Goal: Task Accomplishment & Management: Manage account settings

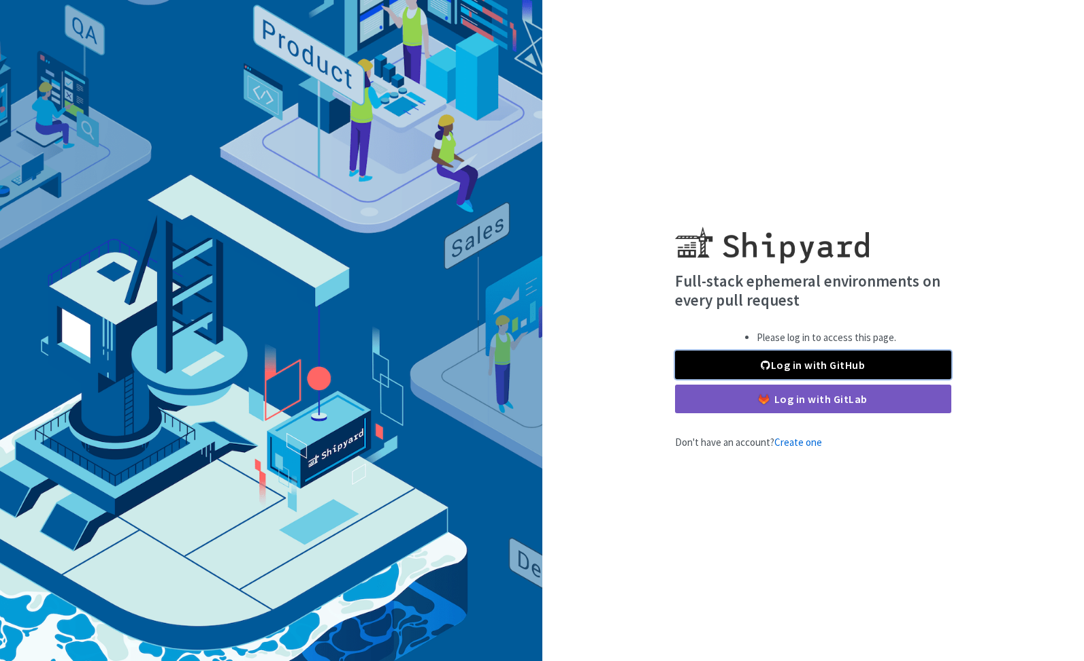
click at [782, 372] on link "Log in with GitHub" at bounding box center [813, 365] width 276 height 29
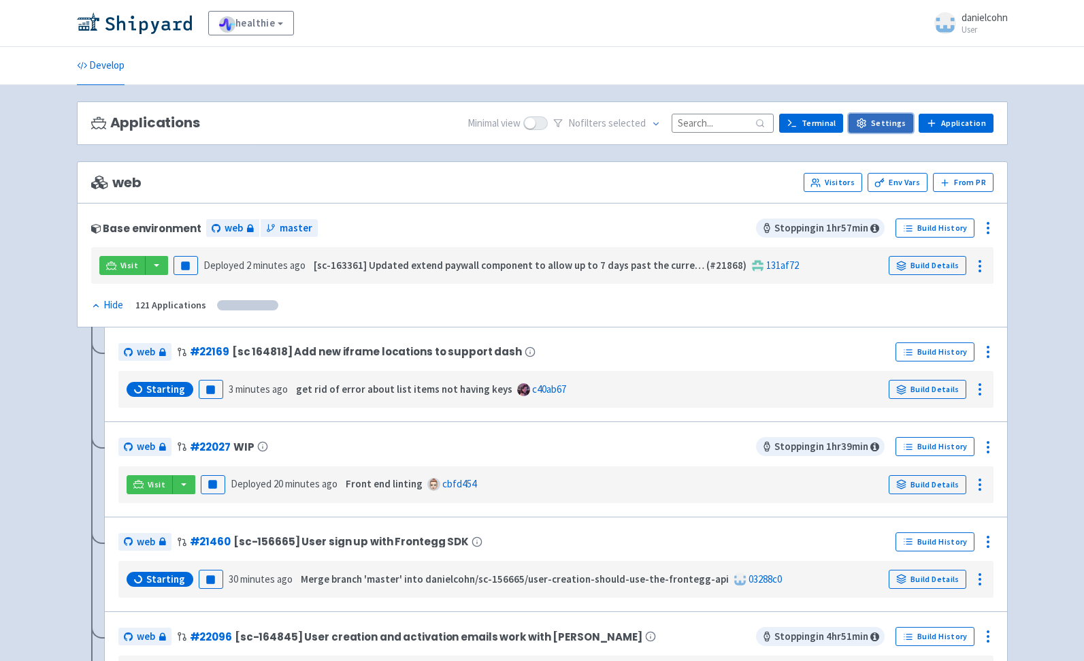
click at [884, 122] on link "Settings" at bounding box center [881, 123] width 65 height 19
click at [899, 180] on link "Env Vars" at bounding box center [898, 182] width 60 height 19
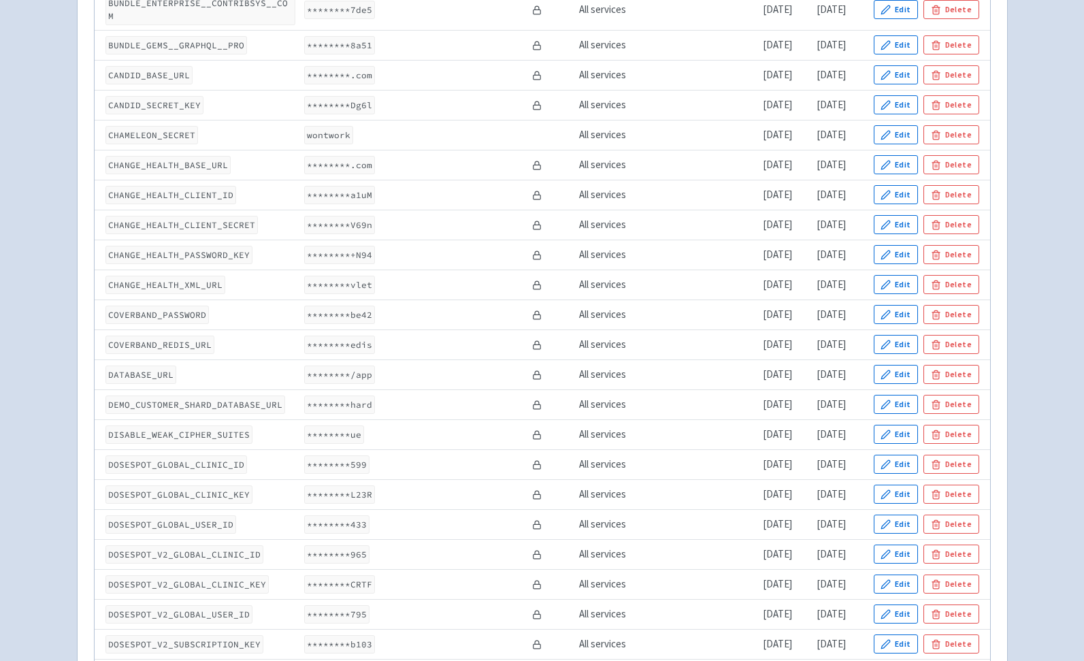
scroll to position [871, 0]
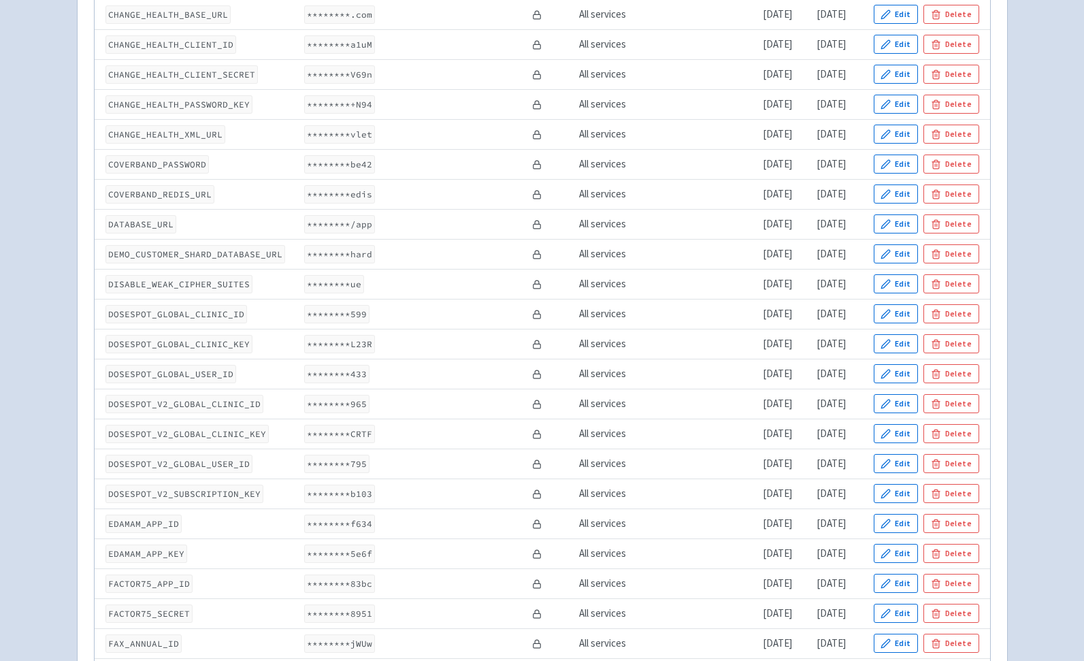
click at [420, 338] on td "********L23R" at bounding box center [414, 344] width 228 height 30
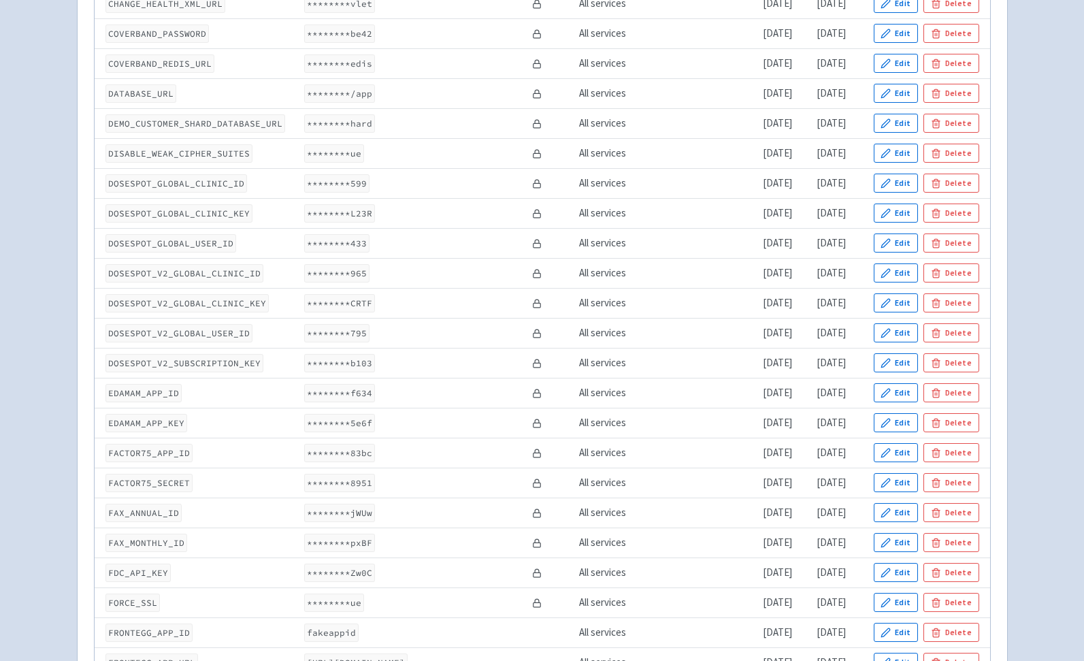
scroll to position [1372, 0]
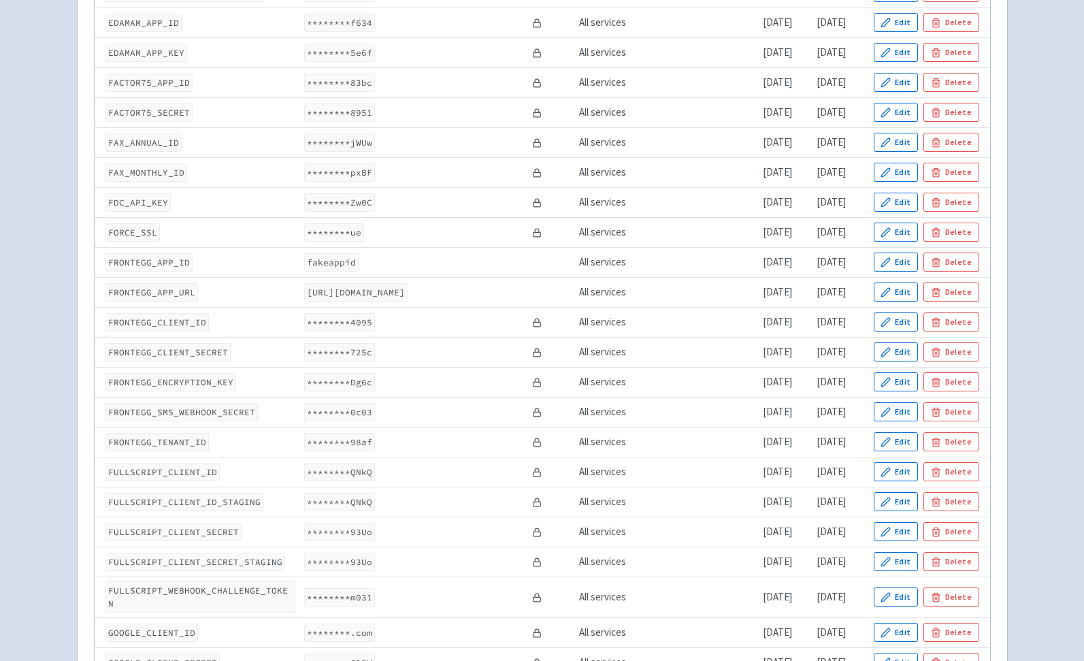
click at [212, 361] on code "FRONTEGG_CLIENT_SECRET" at bounding box center [167, 352] width 125 height 18
click at [189, 331] on code "FRONTEGG_CLIENT_ID" at bounding box center [156, 322] width 103 height 18
click at [197, 391] on code "FRONTEGG_ENCRYPTION_KEY" at bounding box center [170, 382] width 131 height 18
click at [195, 391] on code "FRONTEGG_ENCRYPTION_KEY" at bounding box center [170, 382] width 131 height 18
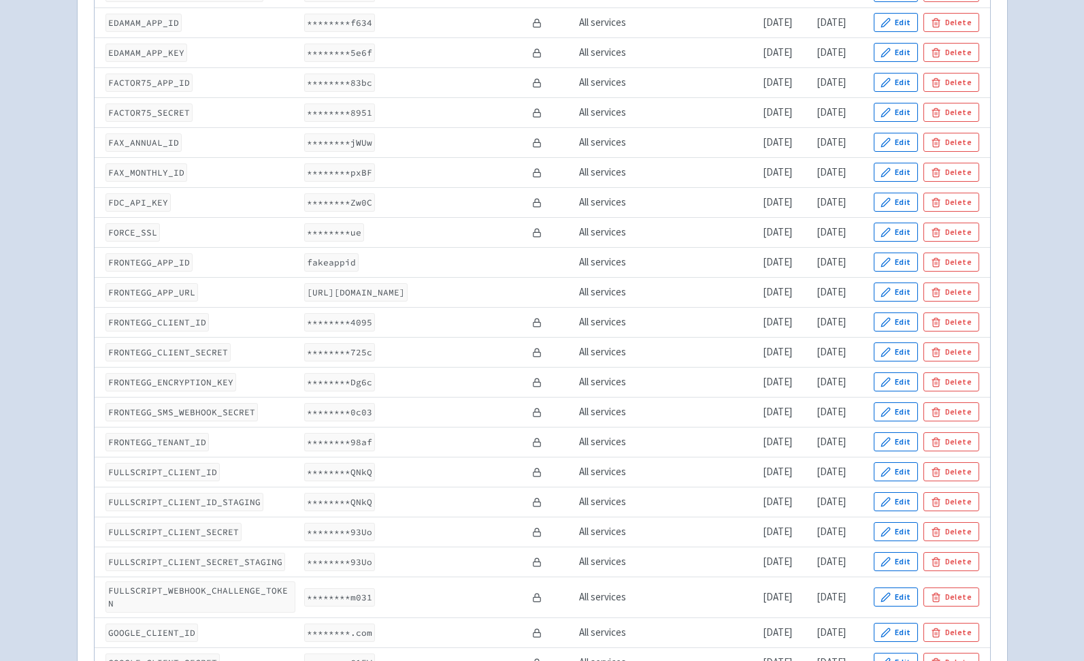
click at [194, 397] on td "FRONTEGG_ENCRYPTION_KEY" at bounding box center [198, 382] width 206 height 30
click at [205, 421] on code "FRONTEGG_SMS_WEBHOOK_SECRET" at bounding box center [181, 412] width 152 height 18
click at [370, 302] on code "[URL][DOMAIN_NAME]" at bounding box center [355, 292] width 103 height 18
